Goal: Information Seeking & Learning: Learn about a topic

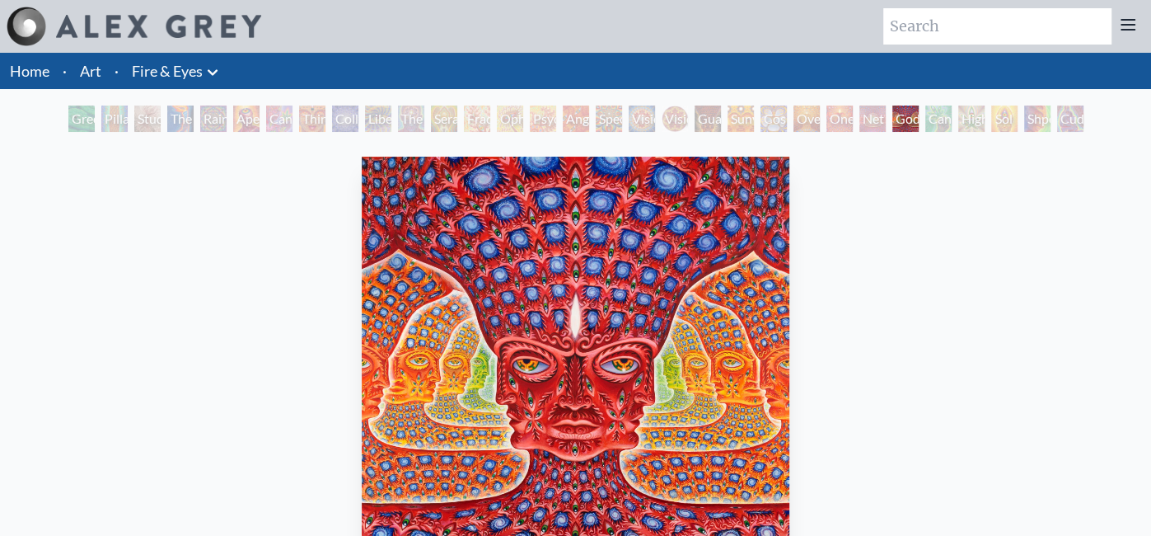
click at [83, 122] on div "Green Hand" at bounding box center [81, 118] width 26 height 26
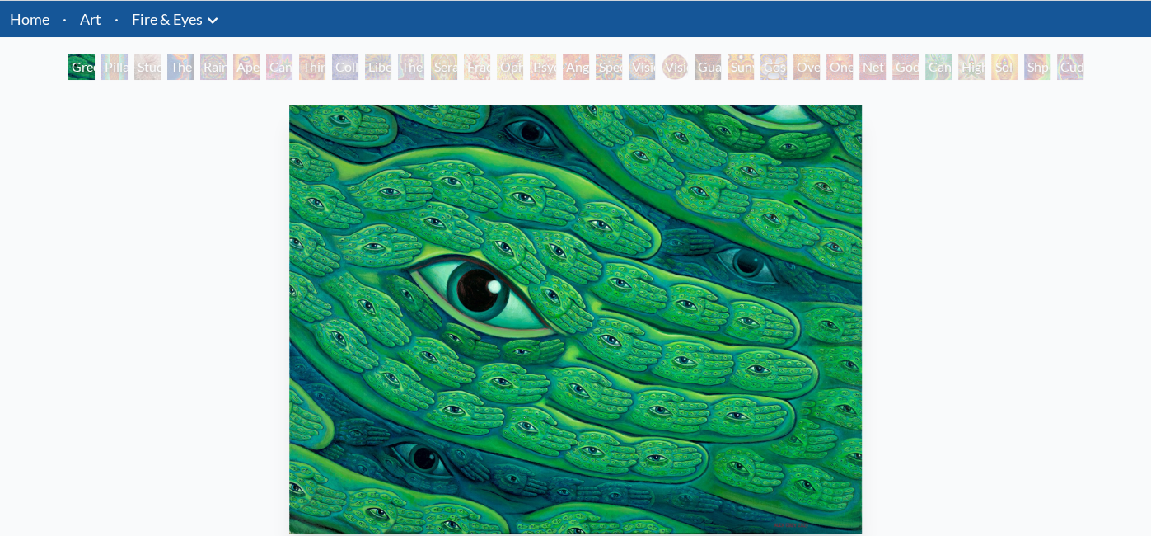
scroll to position [52, 0]
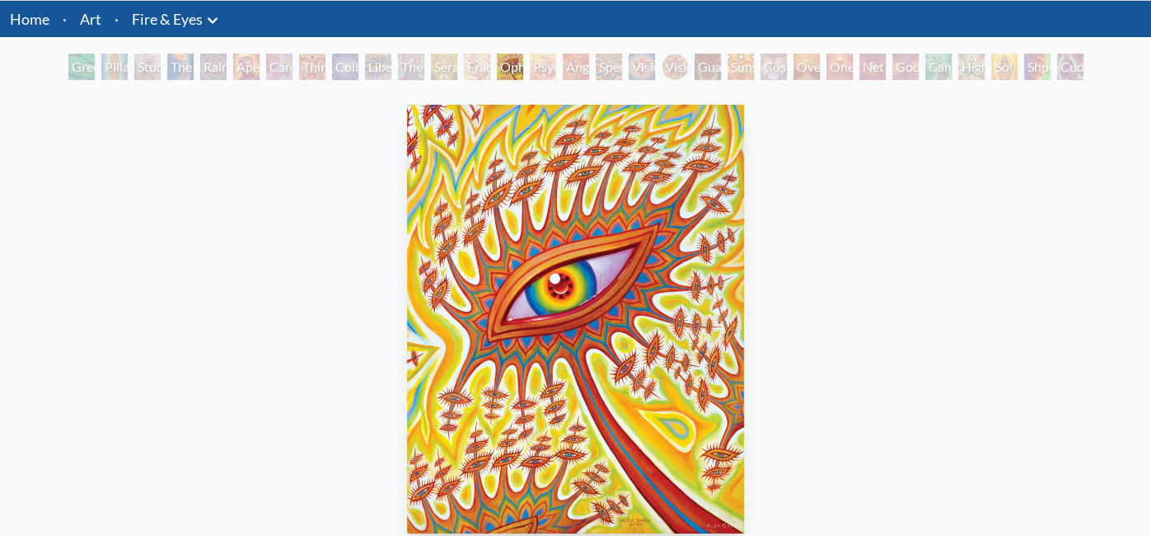
click at [764, 67] on div "Cosmic Elf" at bounding box center [774, 67] width 26 height 26
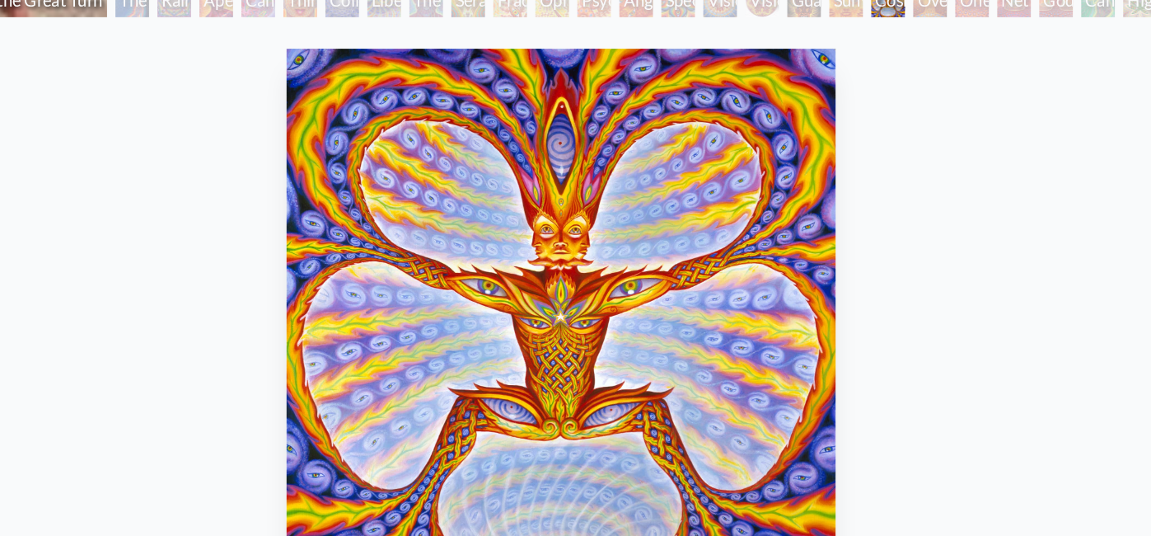
scroll to position [52, 0]
